Goal: Task Accomplishment & Management: Use online tool/utility

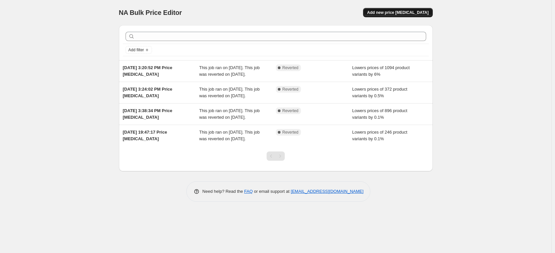
click at [401, 14] on span "Add new price [MEDICAL_DATA]" at bounding box center [397, 12] width 61 height 5
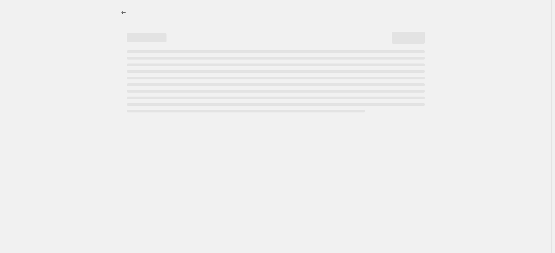
select select "percentage"
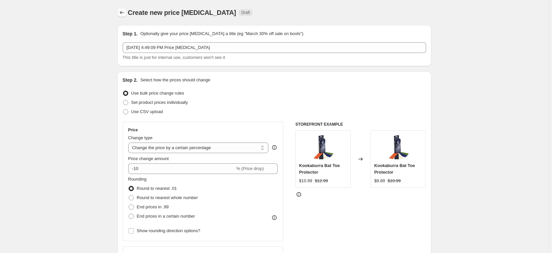
click at [125, 13] on icon "Price change jobs" at bounding box center [122, 12] width 7 height 7
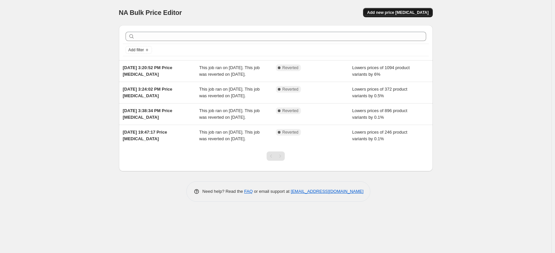
click at [398, 11] on span "Add new price [MEDICAL_DATA]" at bounding box center [397, 12] width 61 height 5
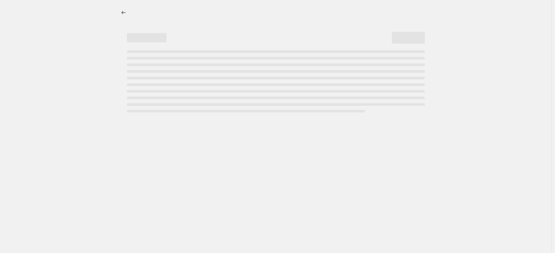
select select "percentage"
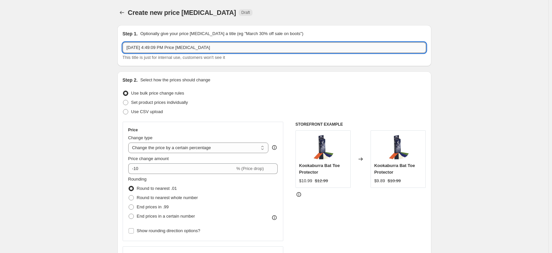
click at [196, 50] on input "[DATE] 4:49:09 PM Price [MEDICAL_DATA]" at bounding box center [274, 47] width 303 height 11
drag, startPoint x: 183, startPoint y: 45, endPoint x: 116, endPoint y: 45, distance: 66.7
click at [221, 48] on input "[DATE] 4:49:09 PM Price [MEDICAL_DATA]" at bounding box center [274, 47] width 303 height 11
drag, startPoint x: 217, startPoint y: 47, endPoint x: 127, endPoint y: 46, distance: 89.8
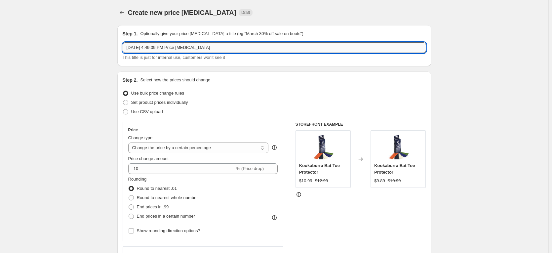
click at [127, 46] on input "[DATE] 4:49:09 PM Price [MEDICAL_DATA]" at bounding box center [274, 47] width 303 height 11
click at [125, 14] on icon "Price change jobs" at bounding box center [122, 12] width 7 height 7
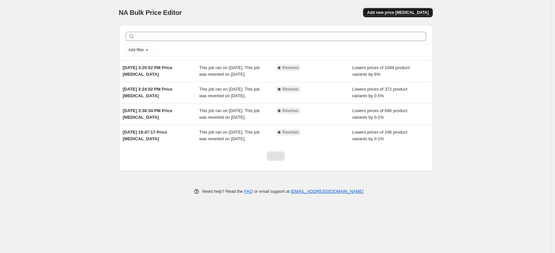
click at [401, 16] on button "Add new price [MEDICAL_DATA]" at bounding box center [397, 12] width 69 height 9
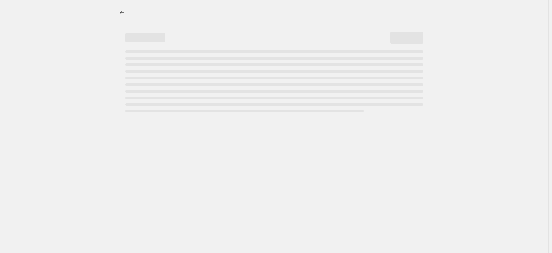
select select "percentage"
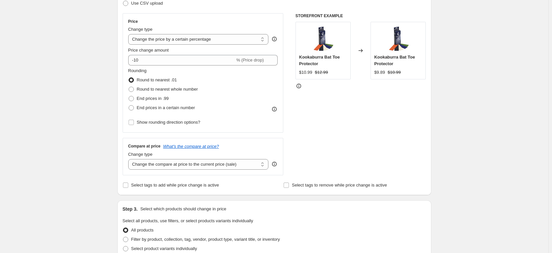
scroll to position [110, 0]
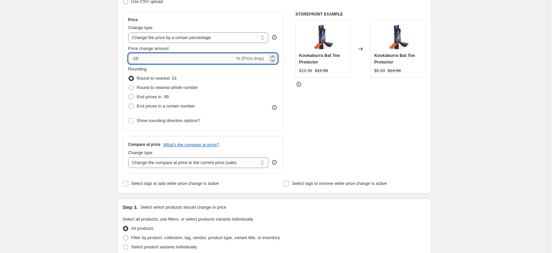
click at [173, 61] on input "-10" at bounding box center [181, 58] width 107 height 11
drag, startPoint x: 168, startPoint y: 59, endPoint x: 111, endPoint y: 58, distance: 57.2
click at [111, 58] on div "Create new price [MEDICAL_DATA]. This page is ready Create new price [MEDICAL_D…" at bounding box center [274, 220] width 330 height 660
type input "10"
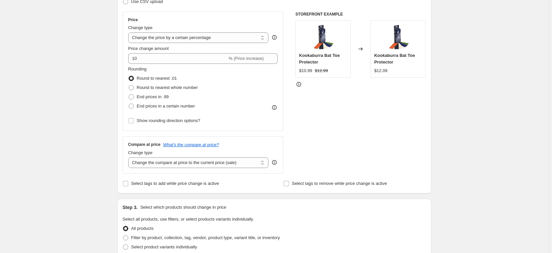
click at [111, 58] on div "Create new price [MEDICAL_DATA]. This page is ready Create new price [MEDICAL_D…" at bounding box center [274, 220] width 330 height 660
click at [158, 97] on span "End prices in .99" at bounding box center [153, 96] width 32 height 5
click at [129, 94] on input "End prices in .99" at bounding box center [128, 94] width 0 height 0
radio input "true"
click at [157, 119] on span "Show rounding direction options?" at bounding box center [168, 120] width 63 height 5
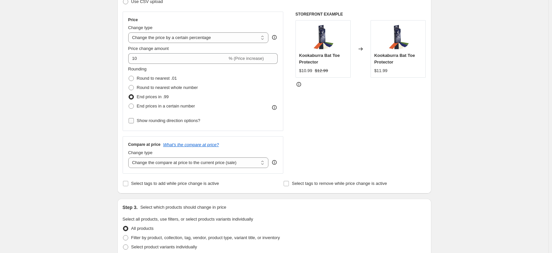
click at [134, 119] on input "Show rounding direction options?" at bounding box center [130, 120] width 5 height 5
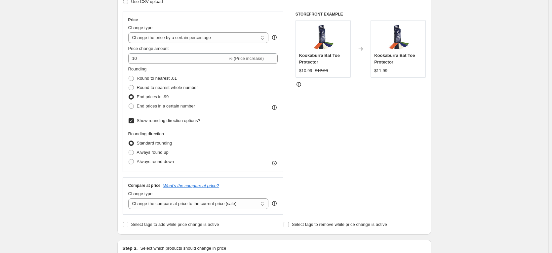
click at [157, 119] on span "Show rounding direction options?" at bounding box center [168, 120] width 63 height 5
click at [134, 119] on input "Show rounding direction options?" at bounding box center [130, 120] width 5 height 5
checkbox input "false"
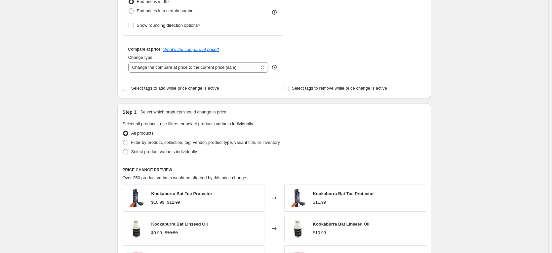
scroll to position [220, 0]
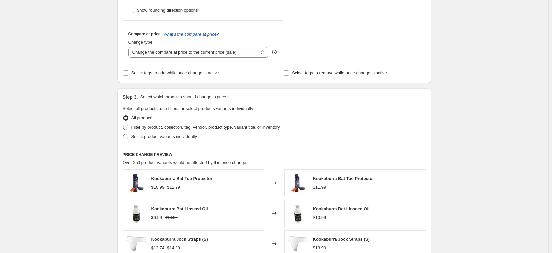
click at [142, 129] on span "Filter by product, collection, tag, vendor, product type, variant title, or inv…" at bounding box center [205, 127] width 149 height 5
click at [123, 125] on input "Filter by product, collection, tag, vendor, product type, variant title, or inv…" at bounding box center [123, 125] width 0 height 0
radio input "true"
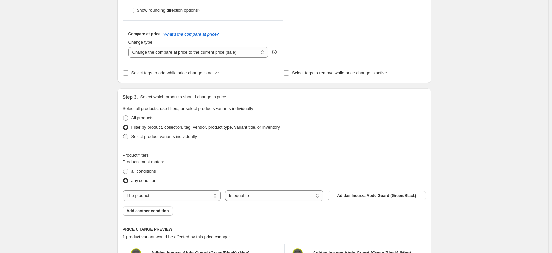
click at [156, 137] on span "Select product variants individually" at bounding box center [164, 136] width 66 height 5
click at [123, 134] on input "Select product variants individually" at bounding box center [123, 134] width 0 height 0
radio input "true"
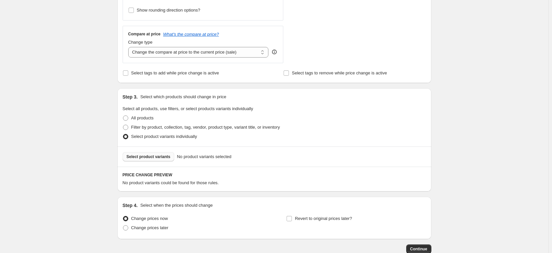
click at [151, 155] on span "Select product variants" at bounding box center [148, 156] width 44 height 5
